Goal: Transaction & Acquisition: Purchase product/service

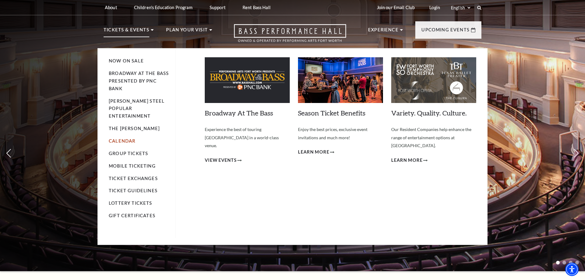
click at [126, 138] on link "Calendar" at bounding box center [122, 140] width 26 height 5
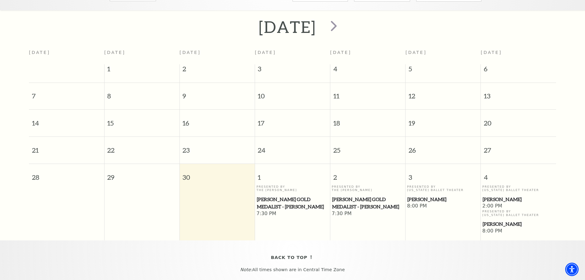
scroll to position [147, 0]
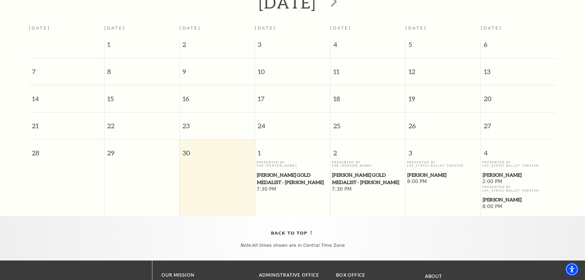
click at [286, 178] on span "Cliburn Gold Medalist - Aristo Sham" at bounding box center [293, 178] width 72 height 15
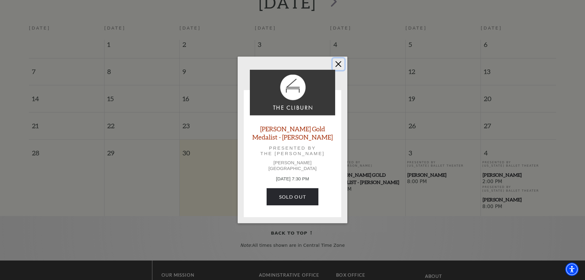
click at [340, 65] on button "Close" at bounding box center [339, 64] width 12 height 12
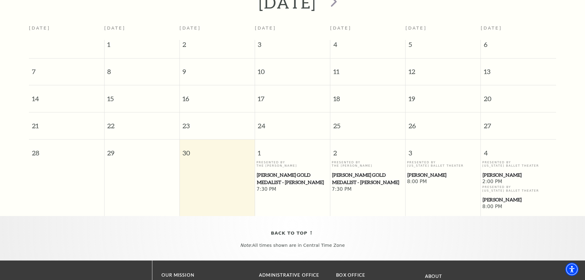
click at [364, 180] on span "Cliburn Gold Medalist - Aristo Sham" at bounding box center [368, 178] width 72 height 15
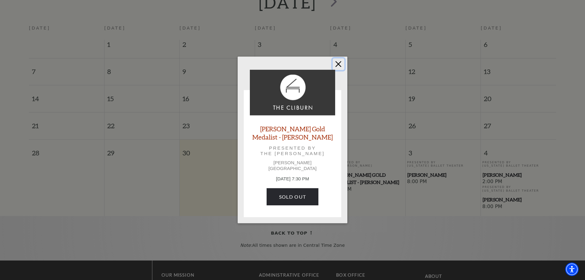
click at [336, 66] on button "Close" at bounding box center [339, 64] width 12 height 12
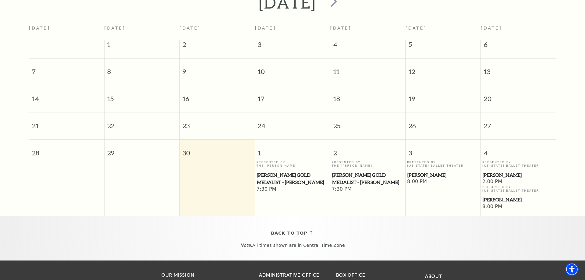
scroll to position [0, 0]
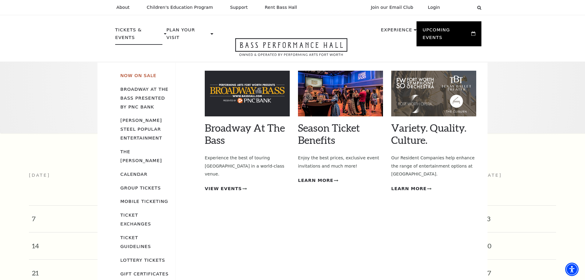
click at [135, 73] on link "Now On Sale" at bounding box center [138, 75] width 36 height 5
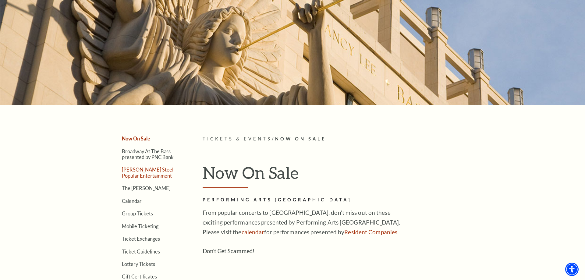
scroll to position [62, 0]
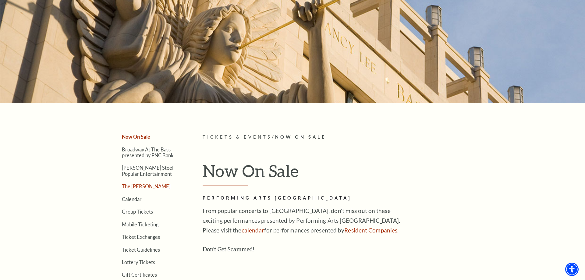
click at [136, 186] on link "The [PERSON_NAME]" at bounding box center [146, 186] width 49 height 6
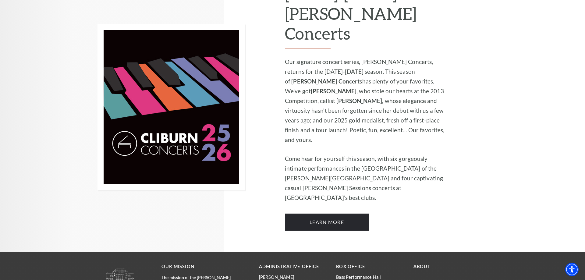
scroll to position [342, 0]
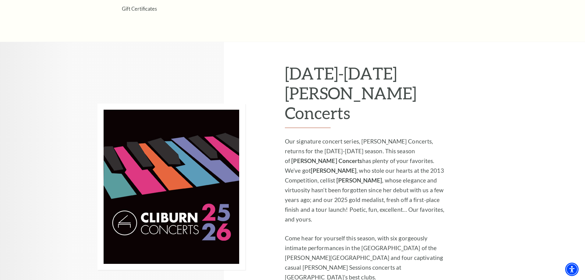
click at [437, 233] on p "Come hear for yourself this season, with six gorgeously intimate performances i…" at bounding box center [366, 257] width 163 height 49
click at [459, 225] on div "2025-2026 Cliburn Concerts Our signature concert series, Cliburn Concerts, retu…" at bounding box center [386, 186] width 202 height 289
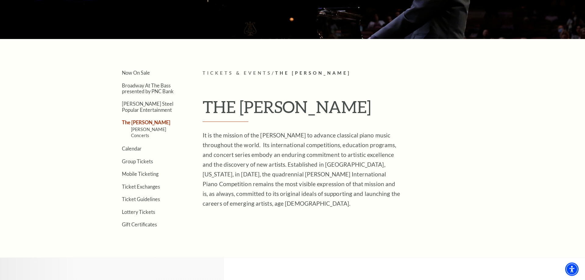
scroll to position [124, 0]
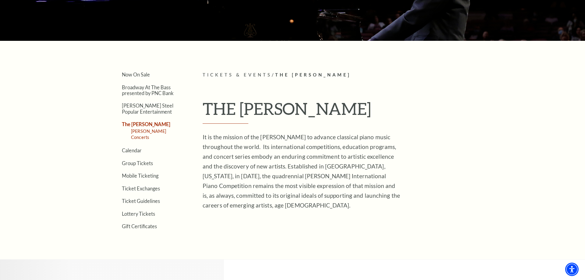
click at [153, 130] on link "Cliburn Concerts" at bounding box center [148, 133] width 35 height 11
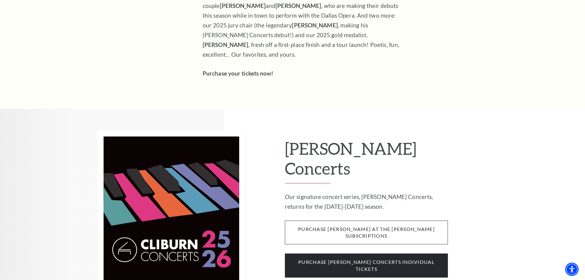
scroll to position [404, 0]
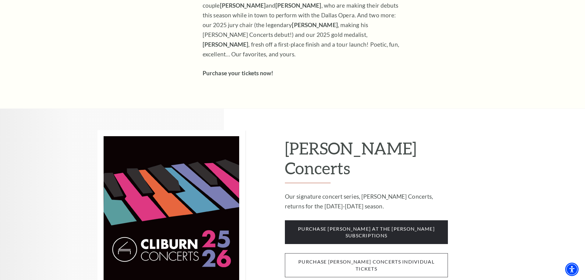
click at [393, 253] on span "purchase cliburn concerts individual tickets" at bounding box center [366, 265] width 163 height 24
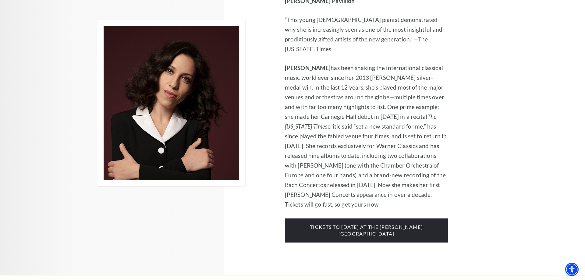
scroll to position [932, 0]
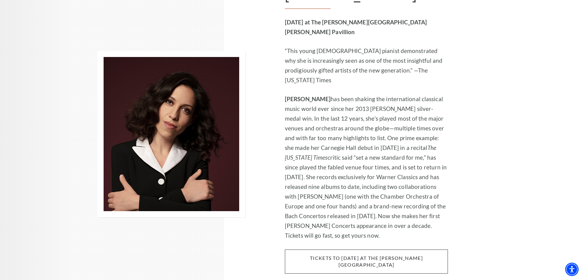
click at [375, 249] on span "tickets to [DATE] at the [PERSON_NAME][GEOGRAPHIC_DATA]" at bounding box center [366, 261] width 163 height 24
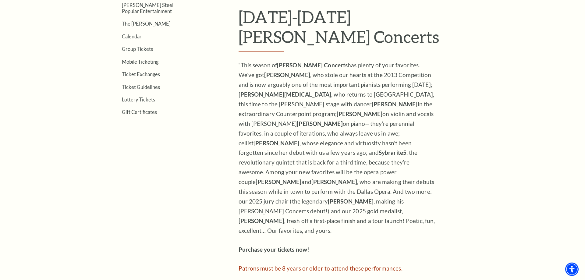
scroll to position [124, 0]
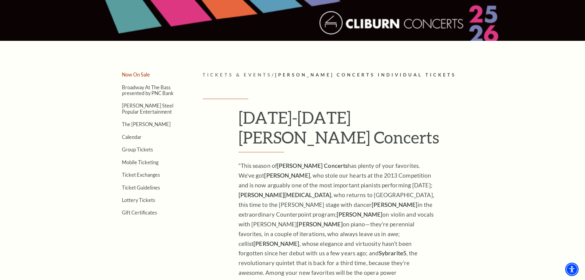
click at [141, 75] on link "Now On Sale" at bounding box center [136, 75] width 28 height 6
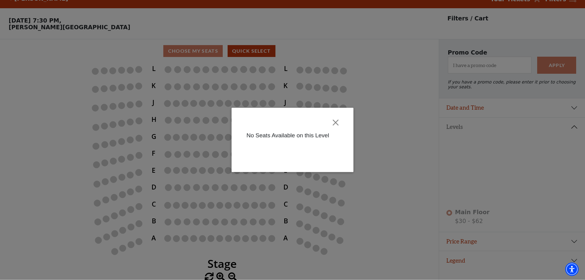
scroll to position [15, 0]
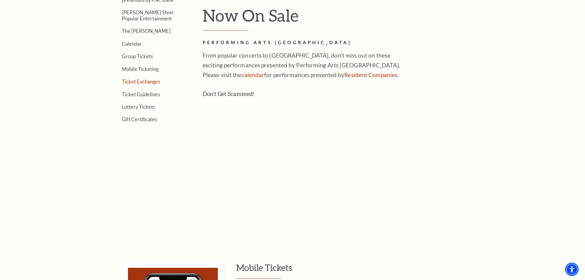
scroll to position [186, 0]
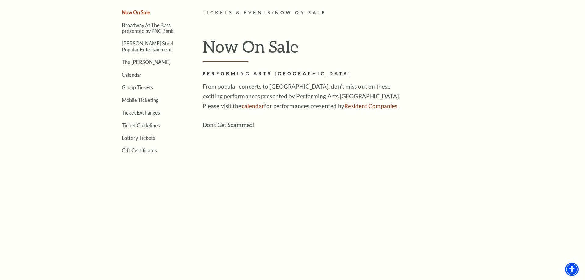
click at [161, 22] on link "Broadway At The Bass presented by PNC Bank" at bounding box center [148, 28] width 52 height 12
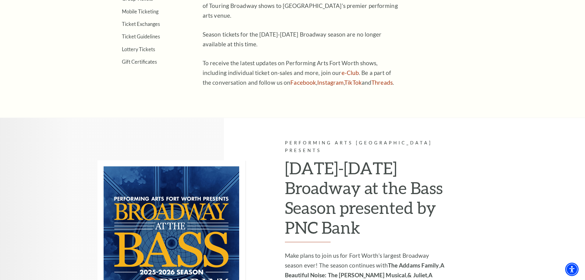
scroll to position [373, 0]
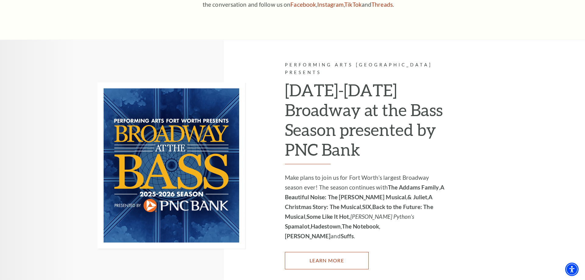
click at [334, 252] on link "Learn More" at bounding box center [327, 260] width 84 height 17
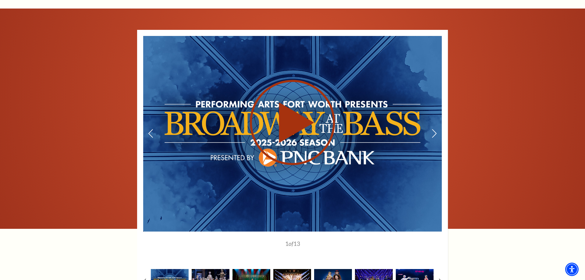
scroll to position [528, 0]
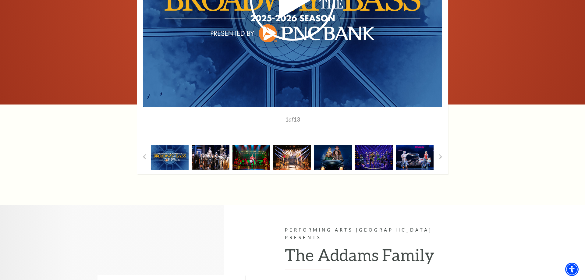
click at [214, 159] on img at bounding box center [211, 157] width 38 height 25
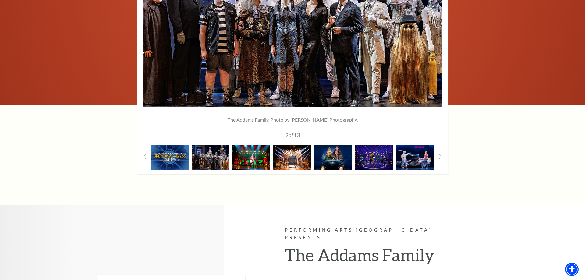
click at [257, 159] on img at bounding box center [251, 157] width 38 height 25
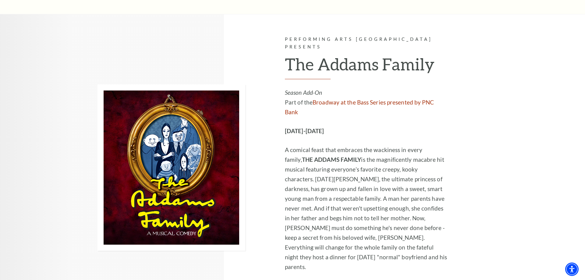
scroll to position [776, 0]
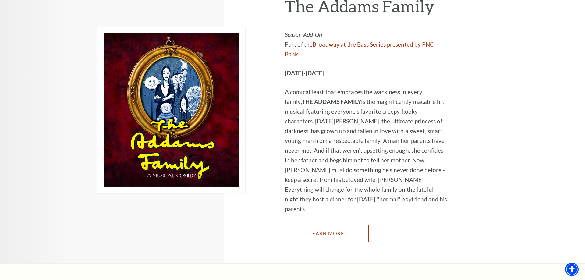
click at [331, 225] on link "Learn More" at bounding box center [327, 233] width 84 height 17
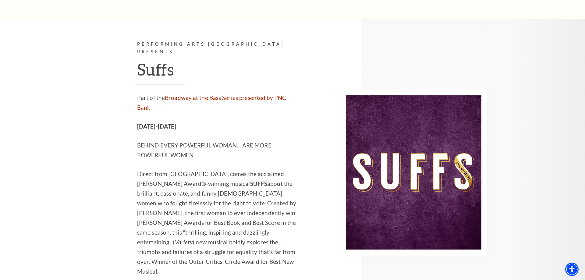
scroll to position [4193, 0]
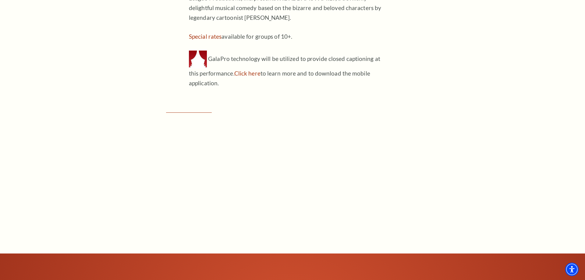
scroll to position [559, 0]
